Goal: Transaction & Acquisition: Purchase product/service

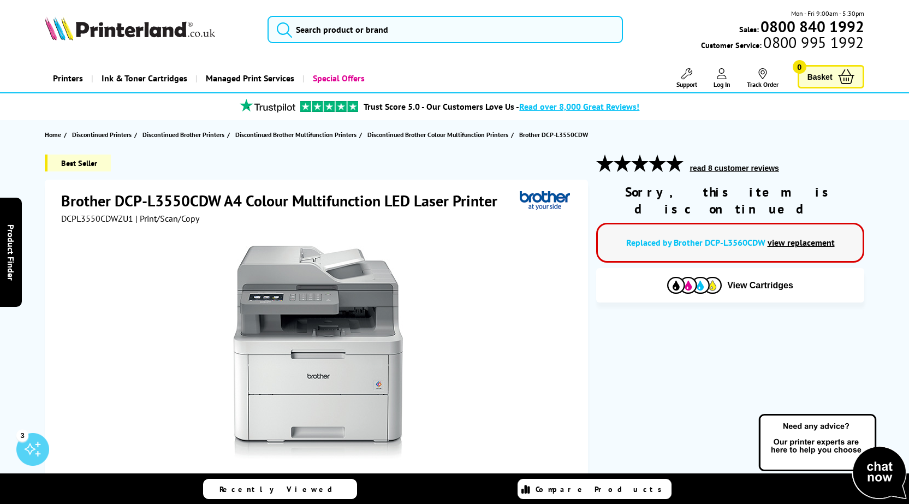
click at [785, 237] on link "view replacement" at bounding box center [801, 242] width 67 height 11
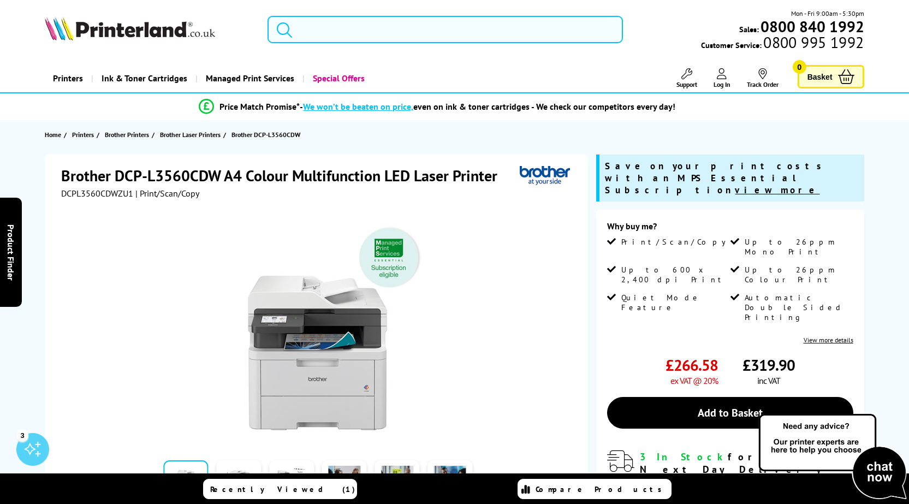
click at [330, 24] on input "search" at bounding box center [446, 29] width 356 height 27
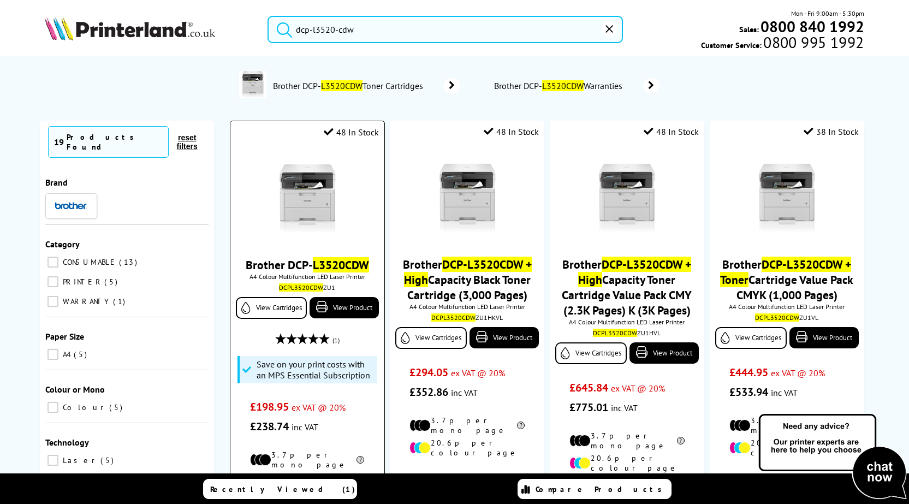
scroll to position [164, 0]
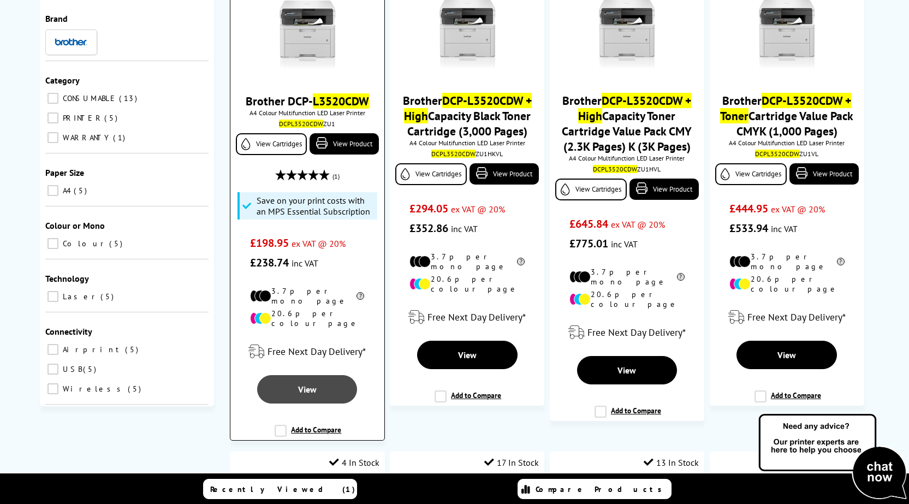
type input "dcp-l3520-cdw"
click at [305, 375] on link "View" at bounding box center [307, 389] width 100 height 28
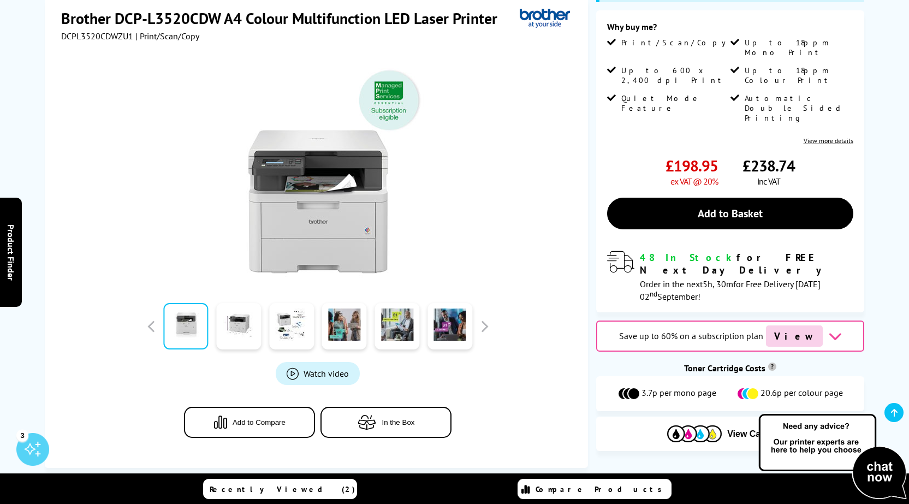
scroll to position [437, 0]
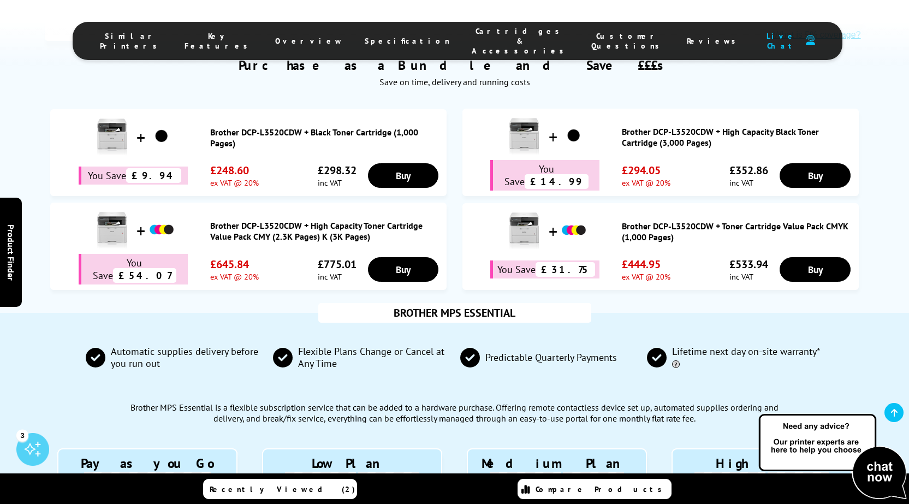
click at [480, 36] on span "Cartridges & Accessories" at bounding box center [521, 40] width 98 height 29
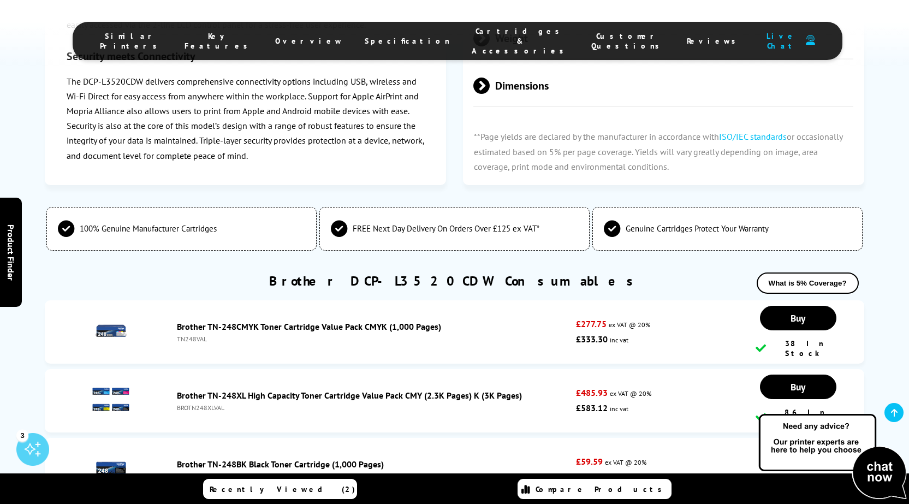
scroll to position [3617, 0]
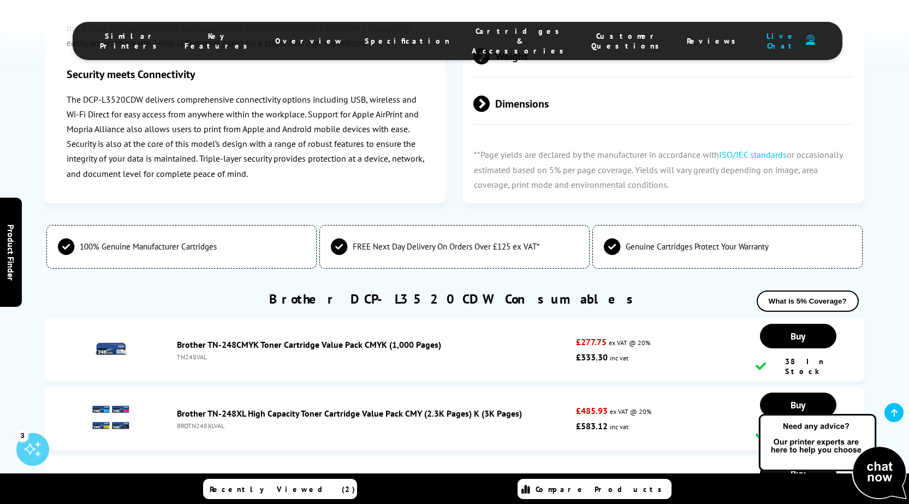
click at [449, 290] on link "Brother DCP-L3520CDW Consumables" at bounding box center [454, 298] width 371 height 17
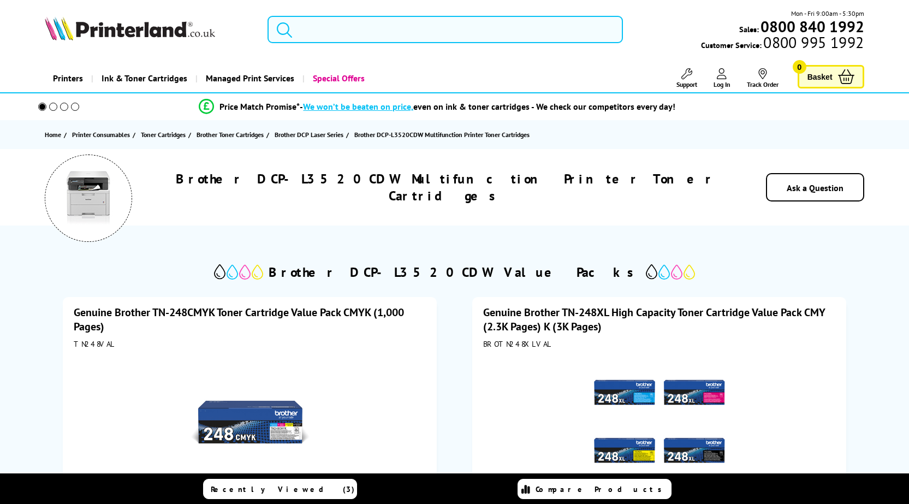
click at [432, 152] on div "Brother DCP-L3520CDW Multifunction Printer Toner Cartridges Ask a Question" at bounding box center [455, 187] width 874 height 76
click at [273, 139] on li "Brother Toner Cartridges" at bounding box center [236, 134] width 78 height 11
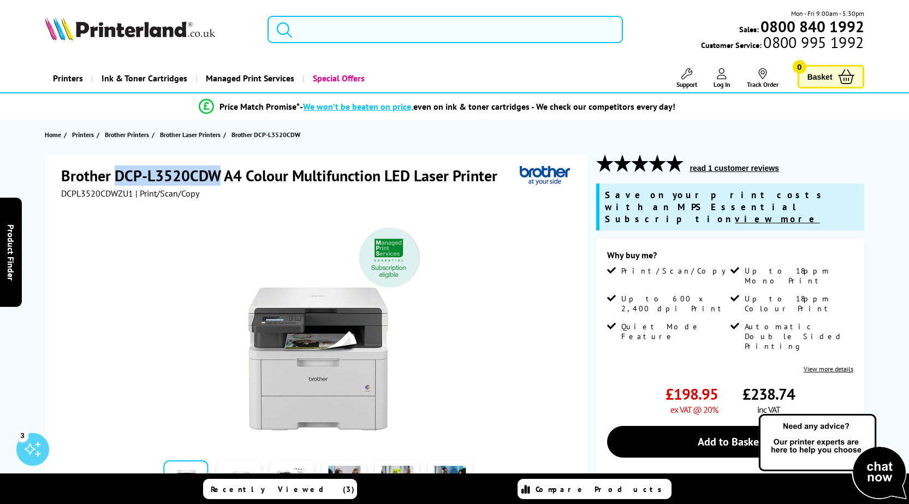
drag, startPoint x: 220, startPoint y: 174, endPoint x: 115, endPoint y: 179, distance: 105.5
click at [115, 179] on h1 "Brother DCP-L3520CDW A4 Colour Multifunction LED Laser Printer" at bounding box center [284, 175] width 447 height 20
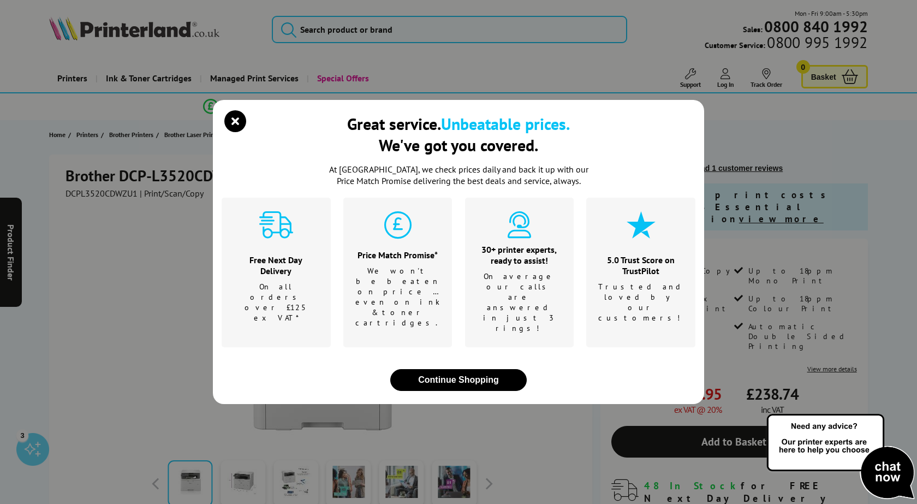
drag, startPoint x: 127, startPoint y: 174, endPoint x: 225, endPoint y: 146, distance: 102.3
click at [225, 132] on icon "close modal" at bounding box center [235, 121] width 22 height 22
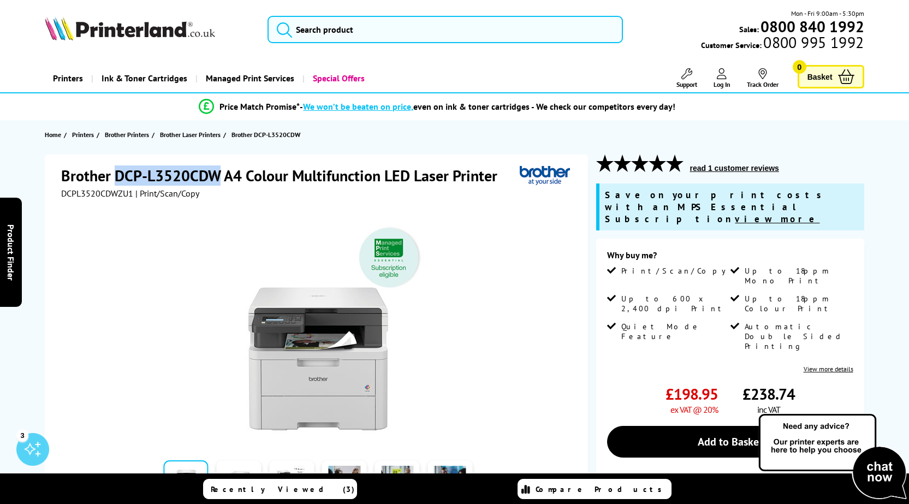
drag, startPoint x: 117, startPoint y: 176, endPoint x: 221, endPoint y: 174, distance: 103.8
click at [221, 174] on h1 "Brother DCP-L3520CDW A4 Colour Multifunction LED Laser Printer" at bounding box center [284, 175] width 447 height 20
copy h1 "DCP-L3520CDW"
